Goal: Task Accomplishment & Management: Manage account settings

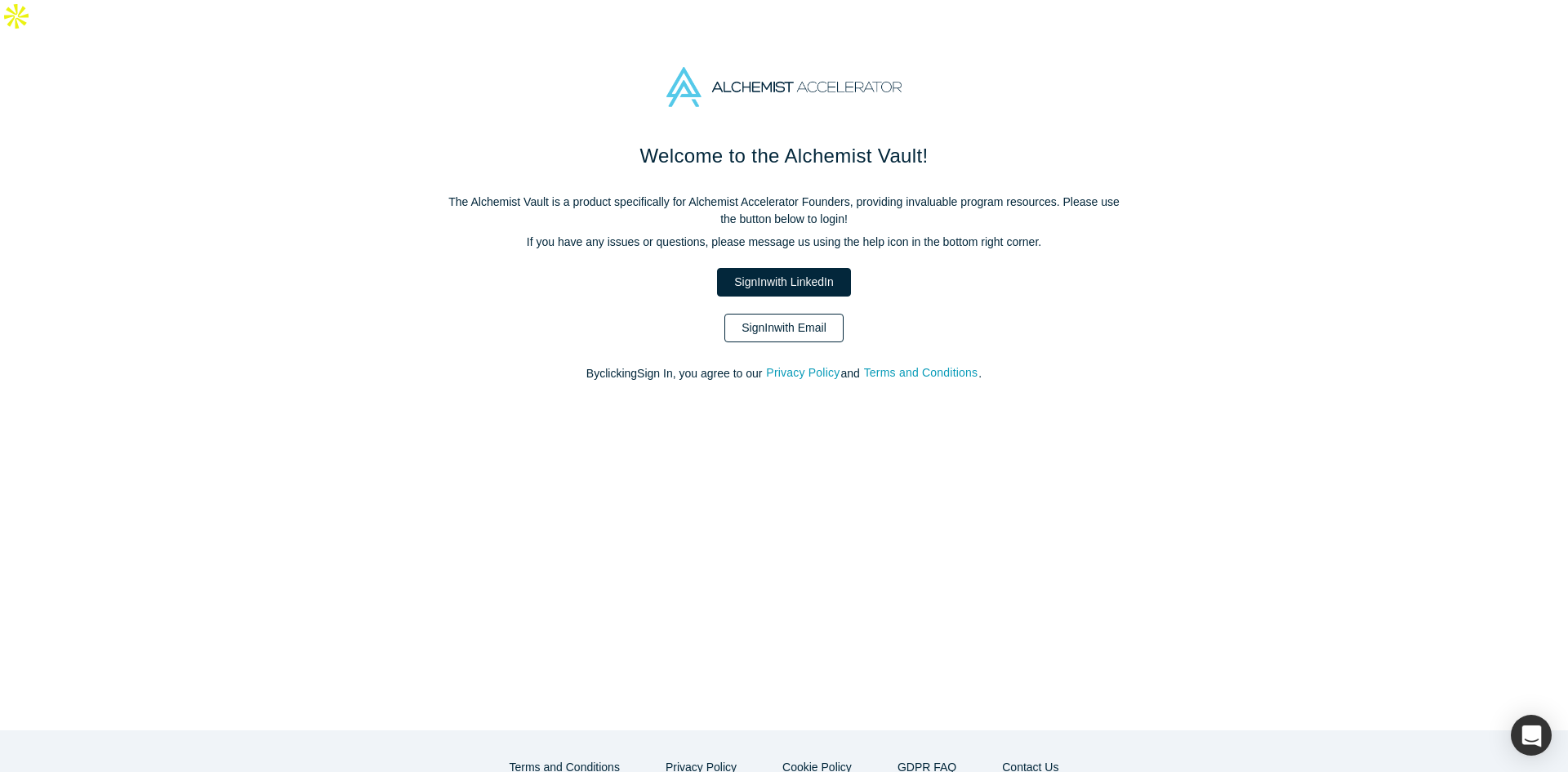
click at [815, 314] on link "Sign In with Email" at bounding box center [784, 327] width 119 height 28
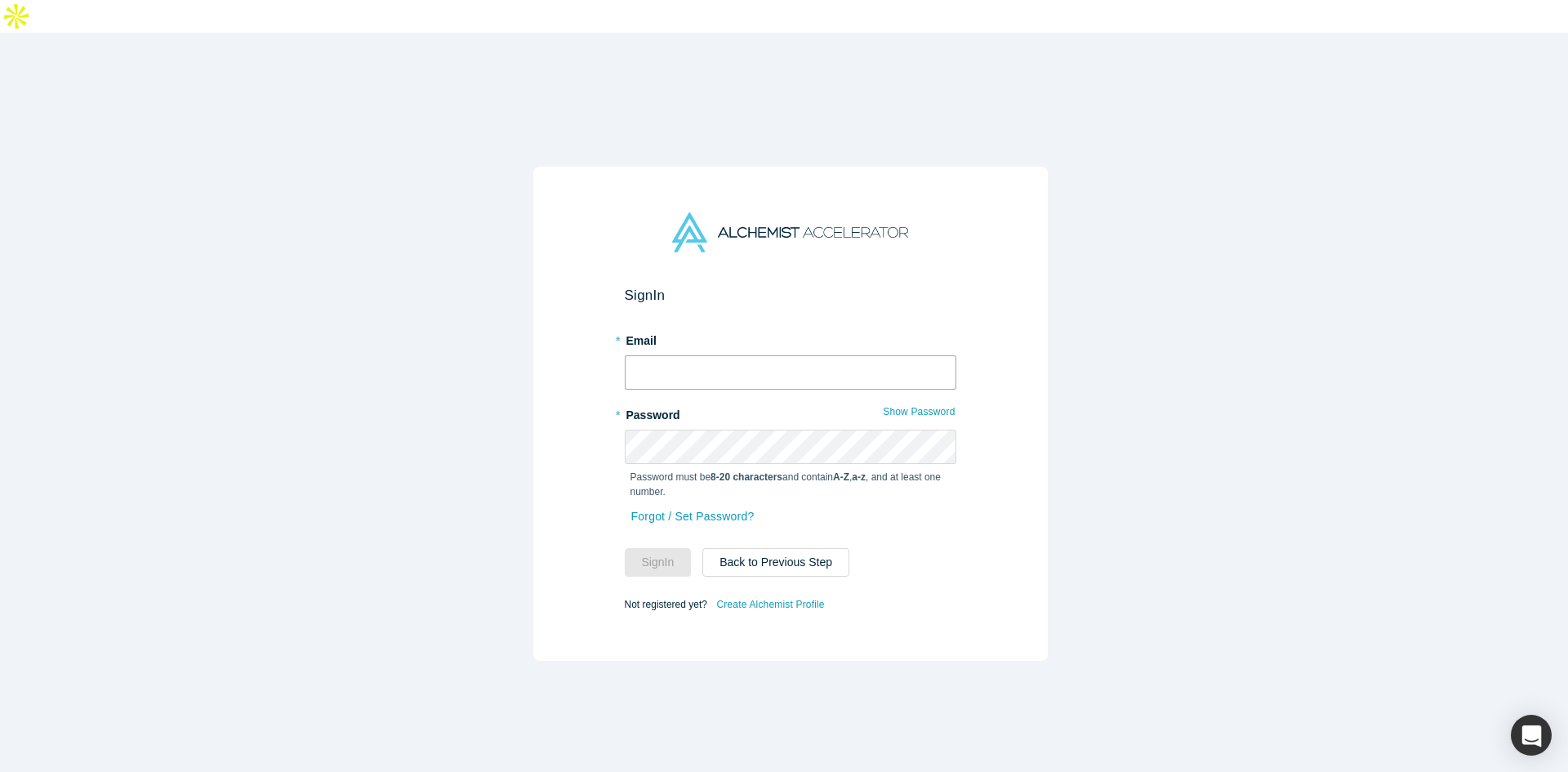
click at [802, 355] on input "text" at bounding box center [790, 372] width 332 height 34
click at [676, 355] on input "text" at bounding box center [790, 372] width 332 height 34
click at [716, 355] on input "text" at bounding box center [790, 372] width 332 height 34
click at [760, 355] on input "text" at bounding box center [790, 372] width 332 height 34
click at [290, 206] on div "Sign In * Email * Password Show Password Password must be 8-20 characters and c…" at bounding box center [790, 425] width 1580 height 784
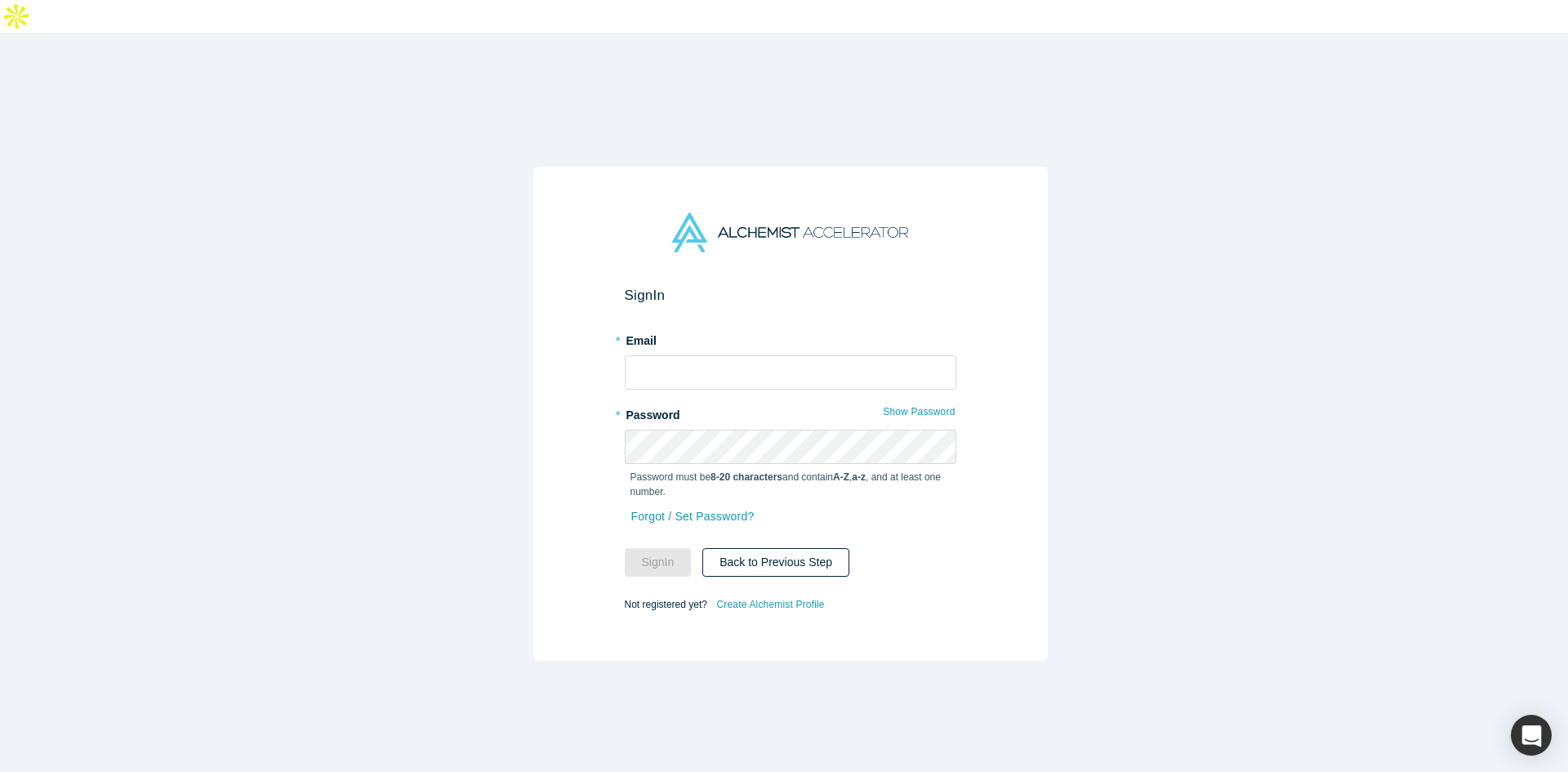
click at [778, 548] on button "Back to Previous Step" at bounding box center [775, 562] width 147 height 28
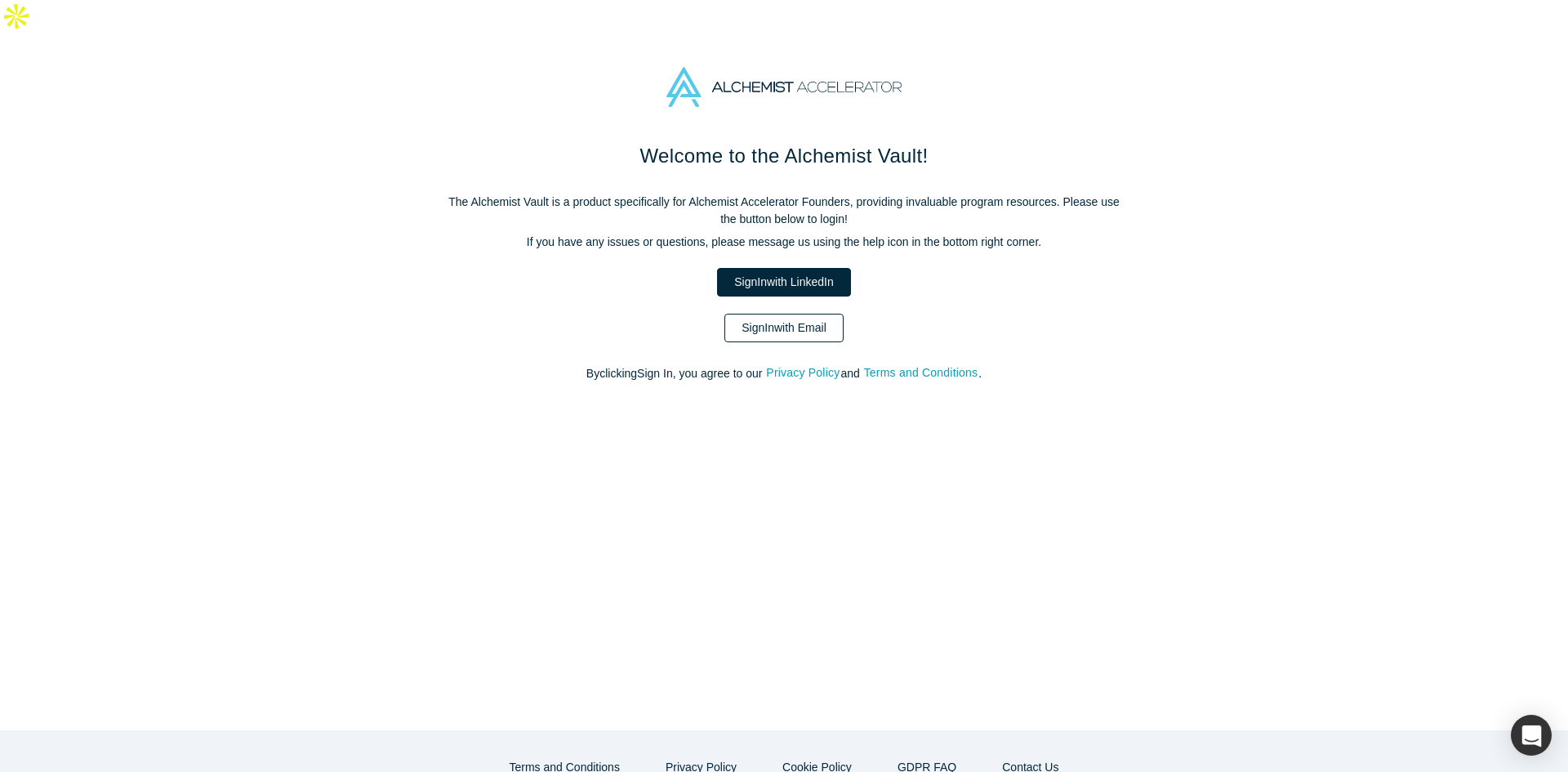
click at [781, 314] on link "Sign In with Email" at bounding box center [784, 327] width 119 height 28
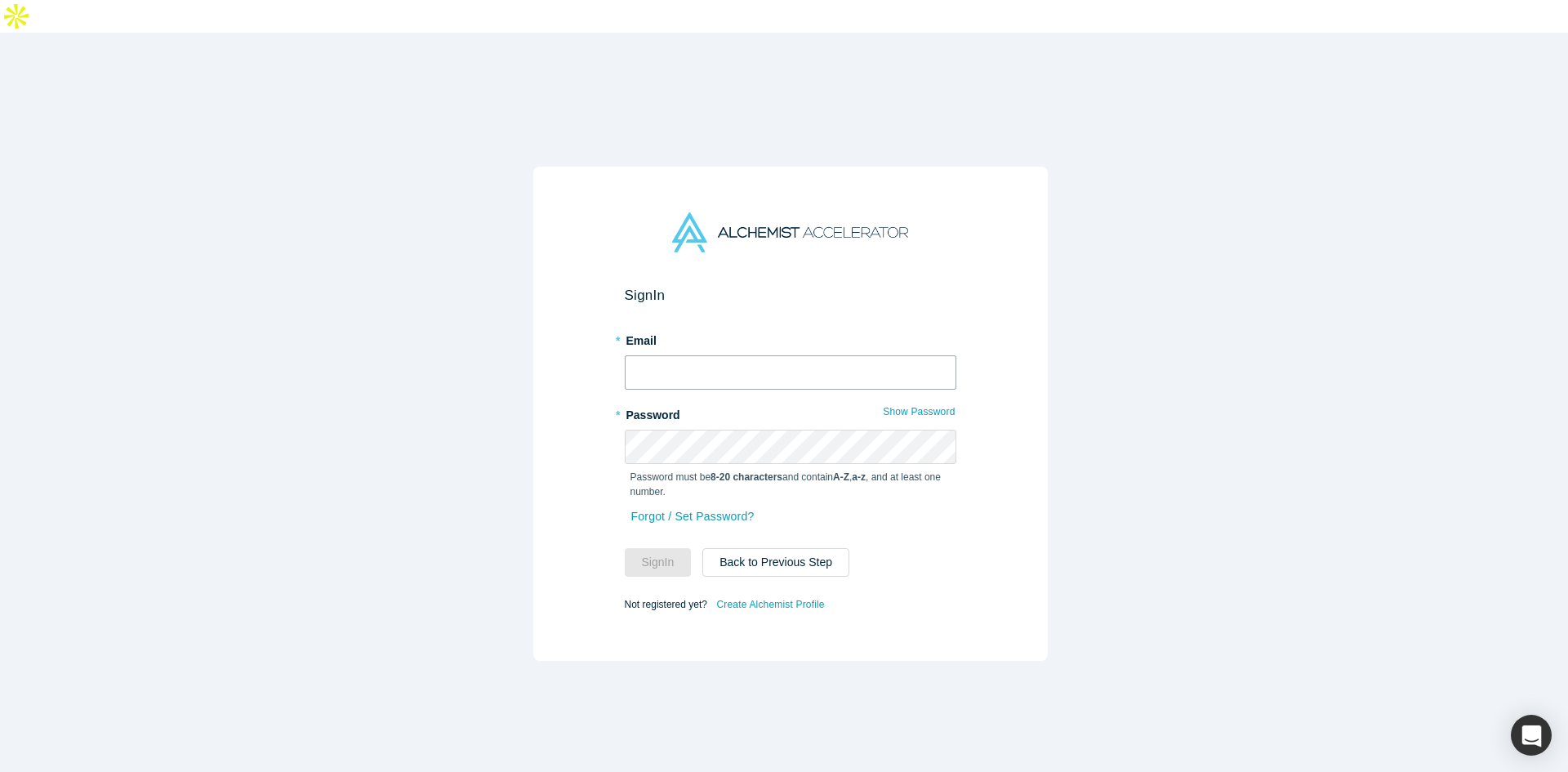
click at [770, 355] on input "text" at bounding box center [790, 372] width 332 height 34
type input "[EMAIL_ADDRESS]"
click at [664, 548] on button "Sign In" at bounding box center [658, 562] width 67 height 28
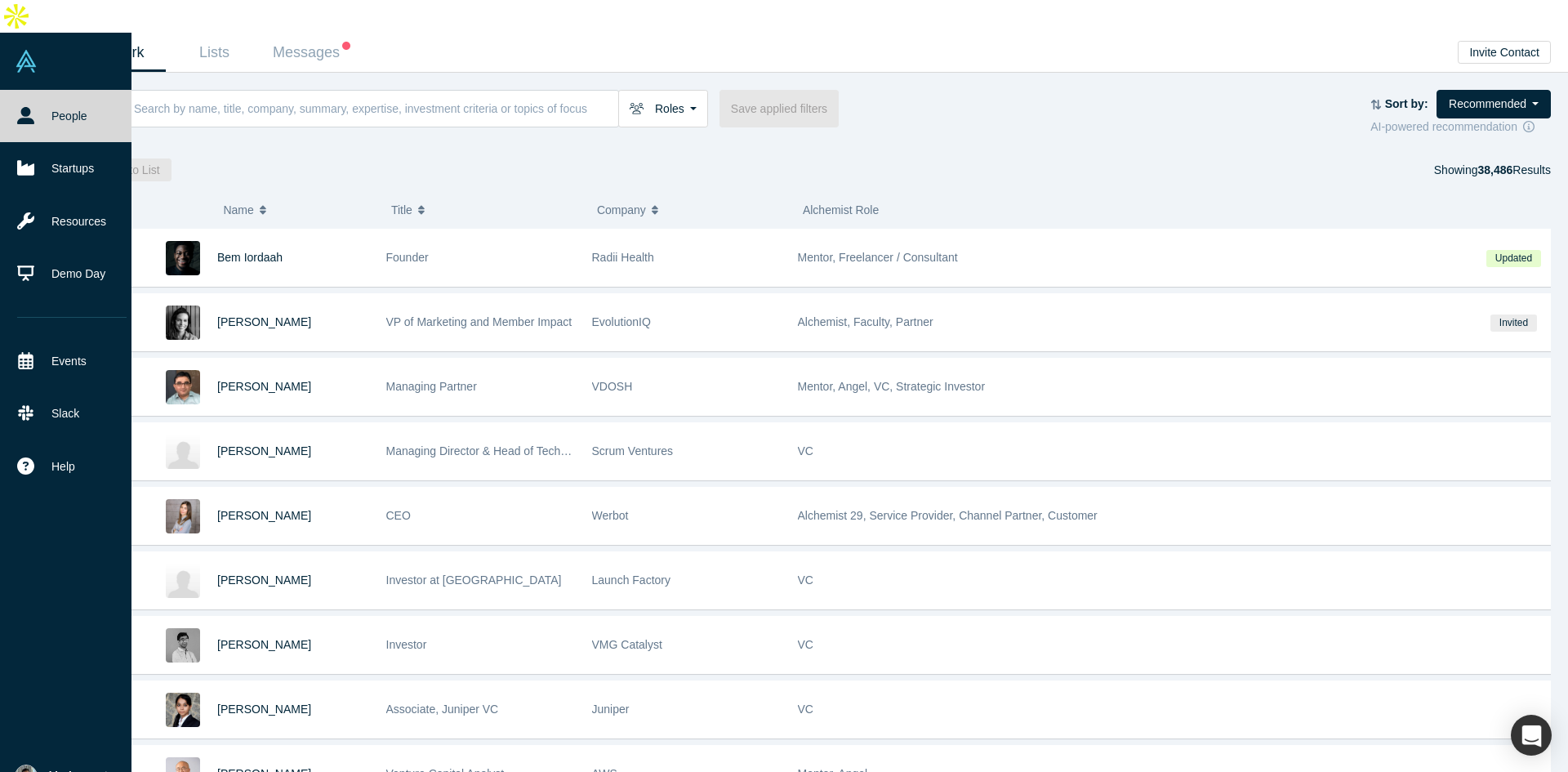
click at [28, 764] on img at bounding box center [26, 775] width 23 height 23
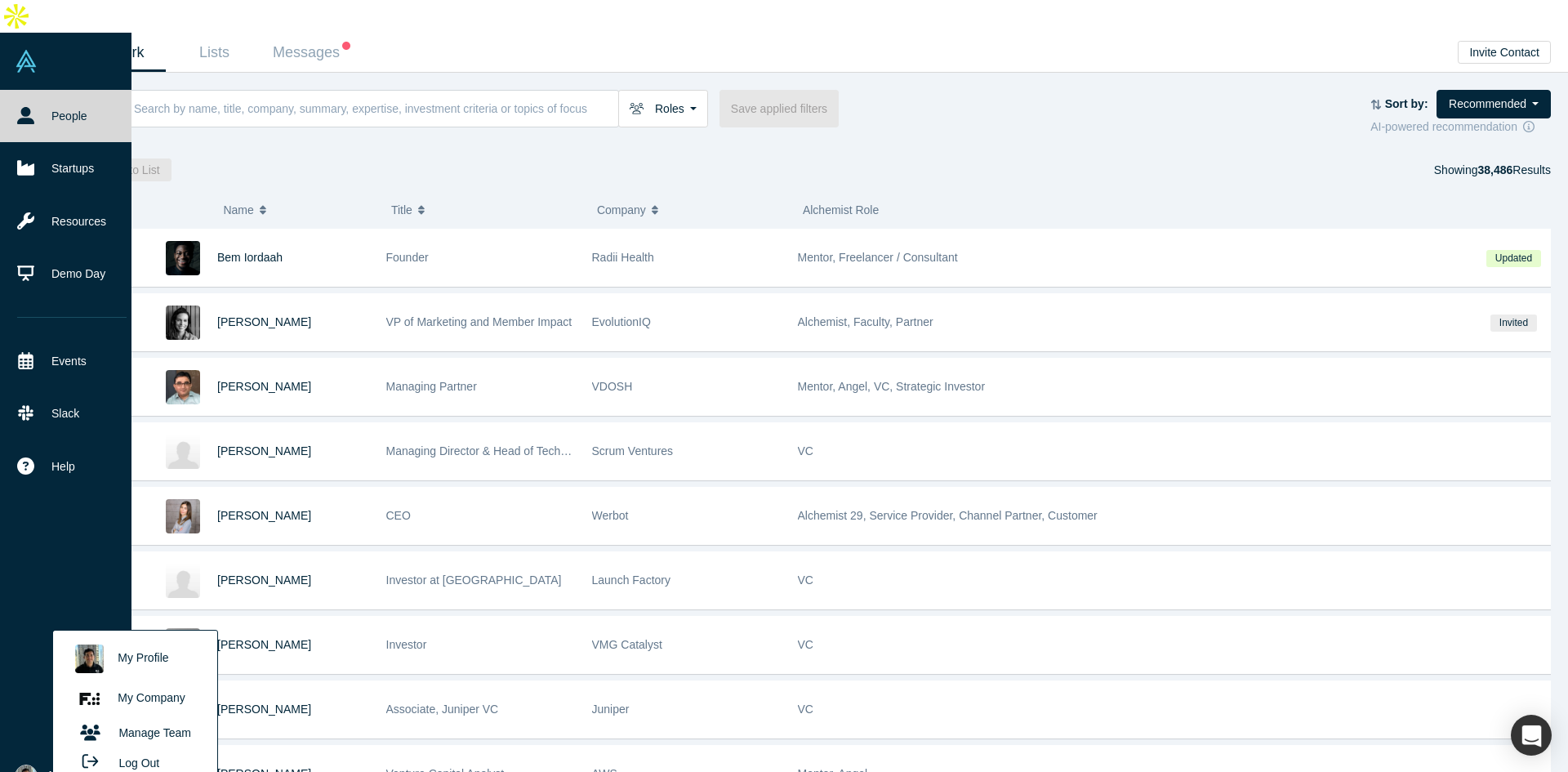
click at [160, 638] on link "My Profile" at bounding box center [134, 658] width 135 height 40
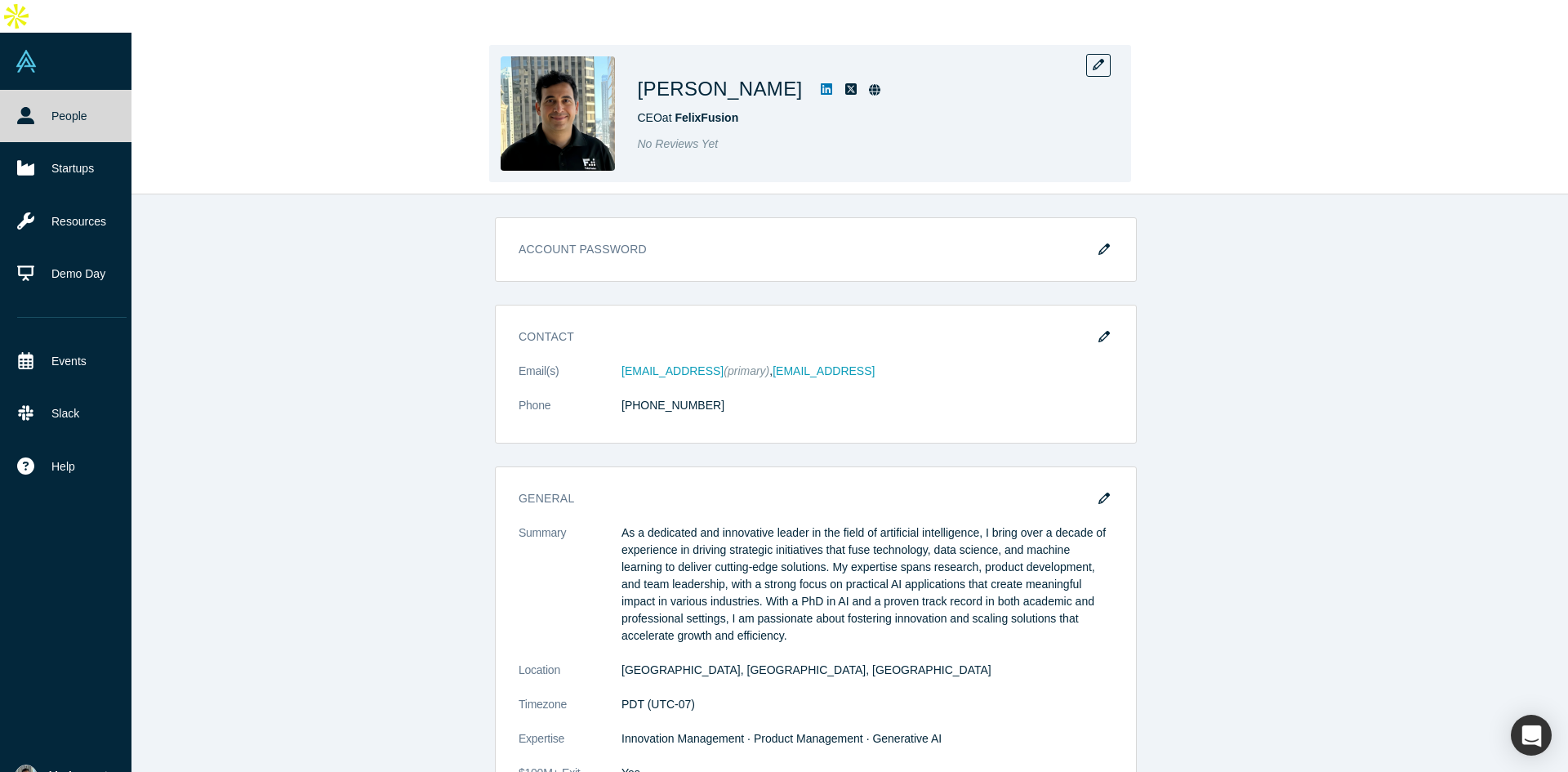
click at [585, 62] on img at bounding box center [557, 113] width 115 height 115
